Goal: Browse casually

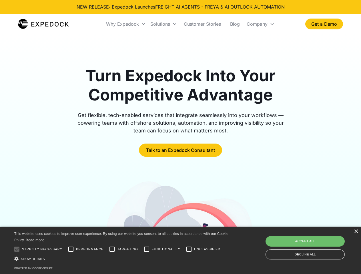
click at [126, 24] on div "Why Expedock" at bounding box center [122, 24] width 33 height 6
click at [164, 24] on div "Solutions" at bounding box center [160, 24] width 20 height 6
click at [260, 24] on div "Company" at bounding box center [257, 24] width 21 height 6
click at [17, 250] on div at bounding box center [16, 249] width 11 height 11
click at [71, 250] on input "Performance" at bounding box center [70, 249] width 11 height 11
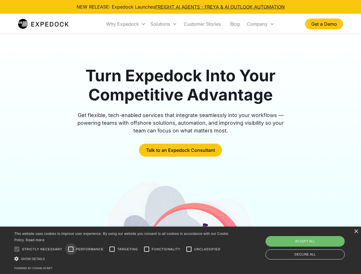
checkbox input "true"
click at [112, 250] on input "Targeting" at bounding box center [111, 249] width 11 height 11
checkbox input "true"
click at [147, 250] on input "Functionality" at bounding box center [146, 249] width 11 height 11
checkbox input "true"
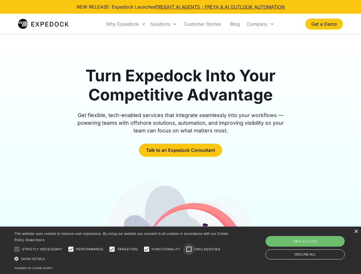
click at [189, 250] on input "Unclassified" at bounding box center [188, 249] width 11 height 11
checkbox input "true"
click at [122, 259] on div "Show details Hide details" at bounding box center [122, 259] width 216 height 6
